Goal: Task Accomplishment & Management: Complete application form

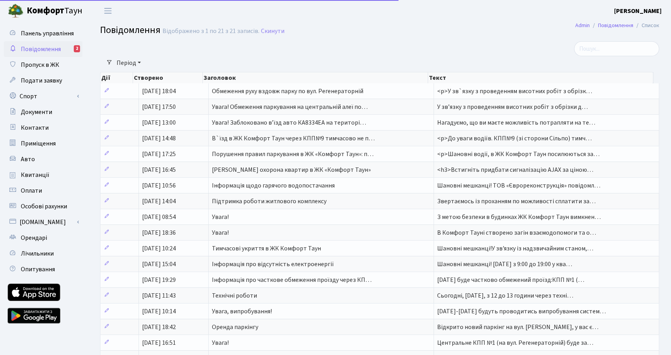
select select "25"
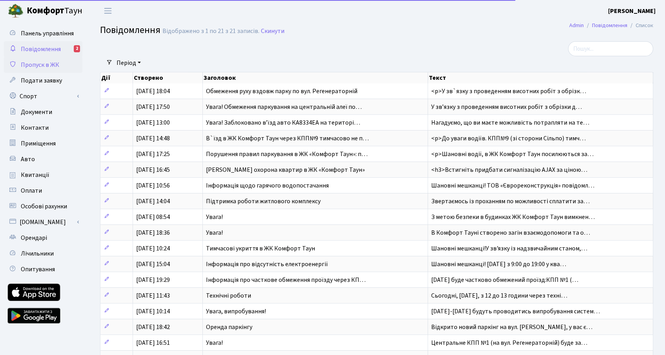
click at [47, 66] on span "Пропуск в ЖК" at bounding box center [40, 64] width 38 height 9
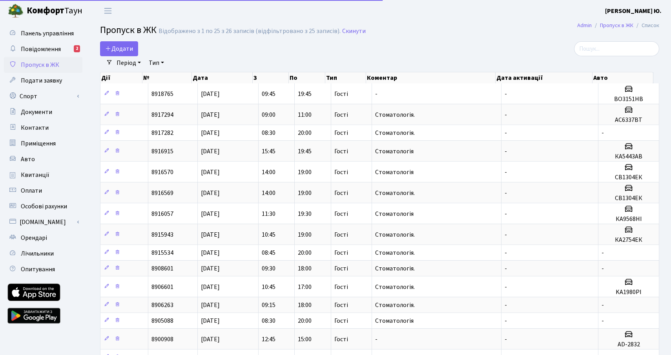
select select "25"
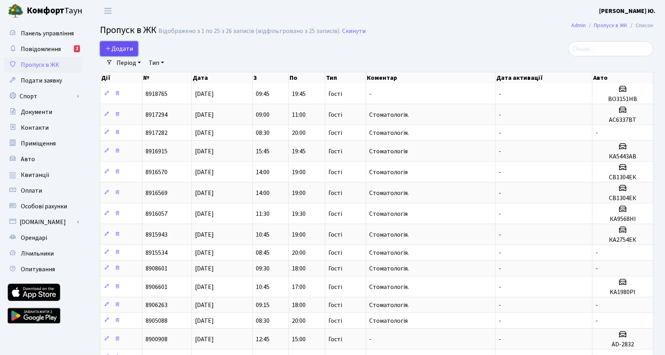
click at [118, 49] on span "Додати" at bounding box center [119, 48] width 28 height 9
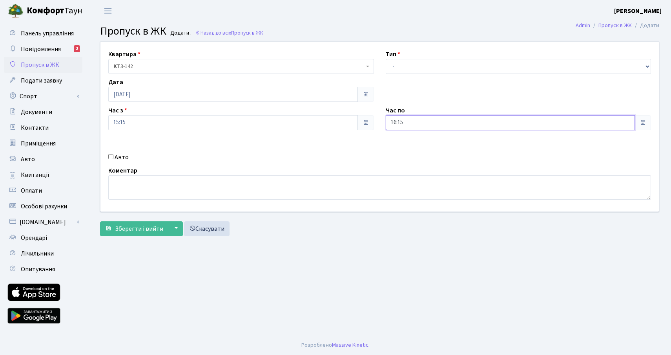
click at [410, 120] on input "16:15" at bounding box center [511, 122] width 250 height 15
type input "16:00"
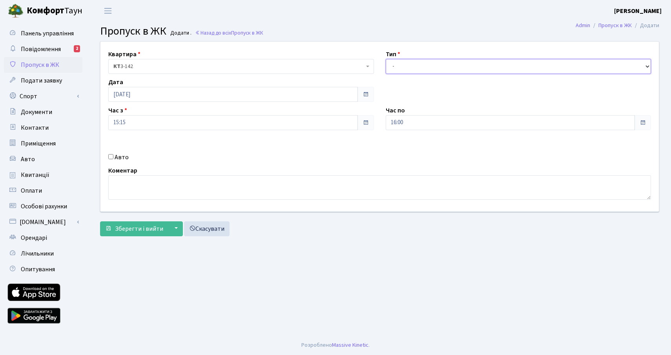
click at [408, 66] on select "- Доставка Таксі Гості Сервіс" at bounding box center [519, 66] width 266 height 15
select select "3"
click at [386, 59] on select "- Доставка Таксі Гості Сервіс" at bounding box center [519, 66] width 266 height 15
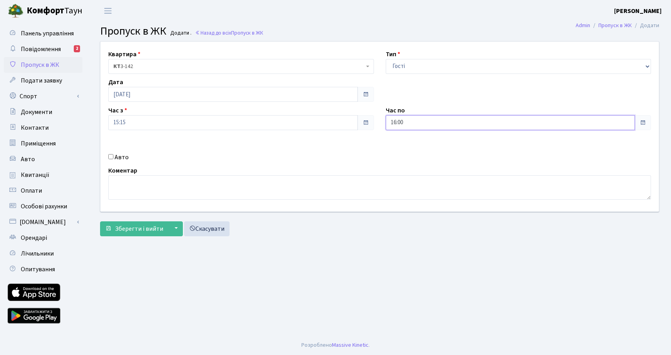
click at [401, 122] on input "16:00" at bounding box center [511, 122] width 250 height 15
click at [405, 143] on icon at bounding box center [407, 149] width 21 height 21
click at [409, 149] on icon at bounding box center [407, 149] width 21 height 21
click at [415, 151] on icon at bounding box center [407, 149] width 21 height 21
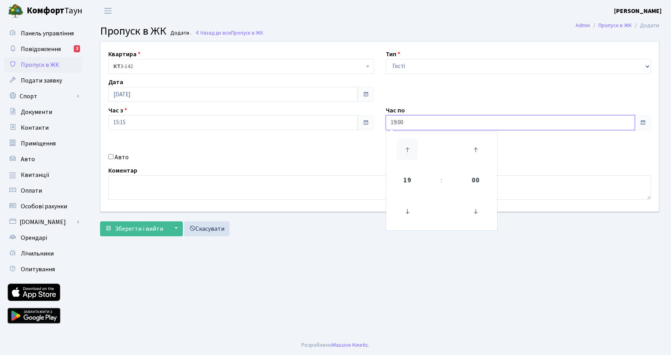
type input "20:00"
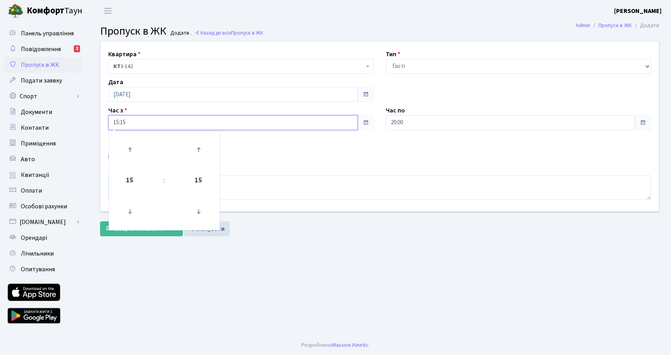
drag, startPoint x: 132, startPoint y: 122, endPoint x: 101, endPoint y: 122, distance: 31.0
click at [101, 122] on div "Квартира <b>КТ</b>&nbsp;&nbsp;&nbsp;&nbsp;3-142 КТ 3-142 Тип - Доставка Таксі Г…" at bounding box center [380, 127] width 570 height 170
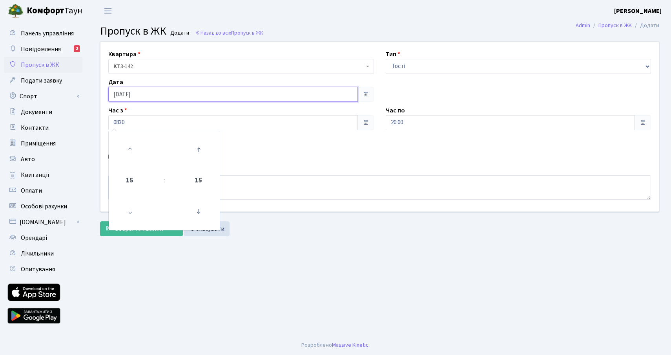
type input "08:30"
click at [161, 93] on input "26.08.2025" at bounding box center [233, 94] width 250 height 15
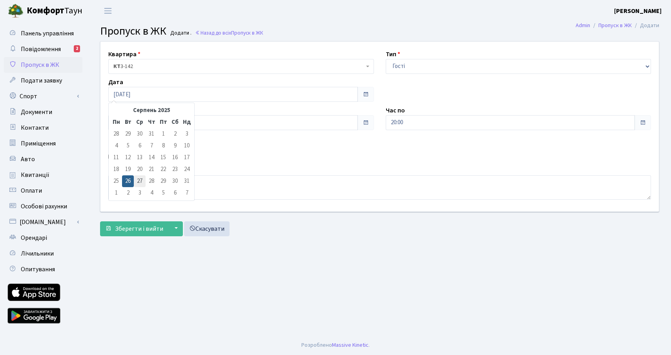
click at [139, 180] on td "27" at bounding box center [140, 181] width 12 height 12
type input "27.08.2025"
click at [135, 183] on textarea at bounding box center [379, 187] width 543 height 24
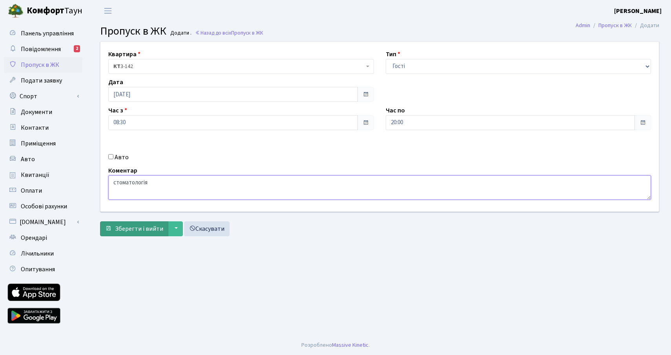
type textarea "стоматологія"
click at [135, 225] on span "Зберегти і вийти" at bounding box center [139, 228] width 48 height 9
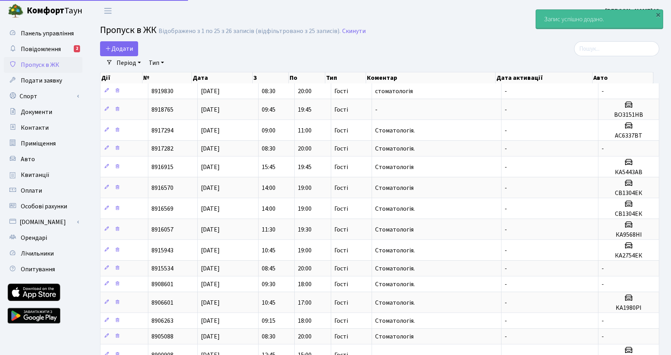
select select "25"
